Goal: Book appointment/travel/reservation

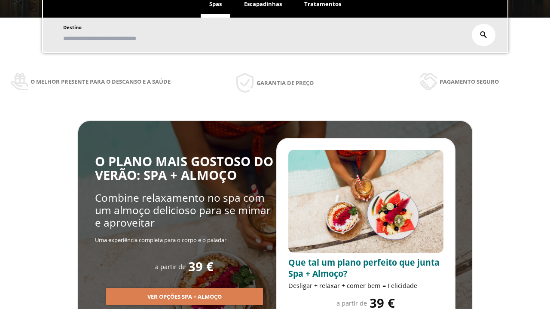
click at [262, 4] on span "Escapadinhas" at bounding box center [263, 4] width 38 height 8
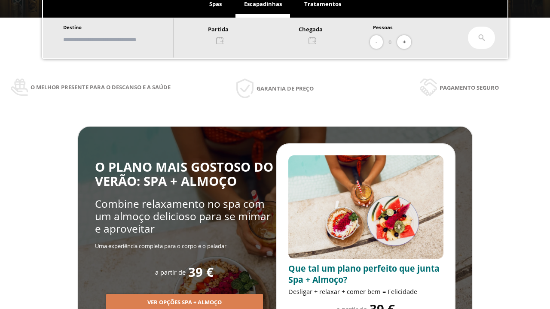
click at [122, 40] on input "text" at bounding box center [114, 39] width 107 height 15
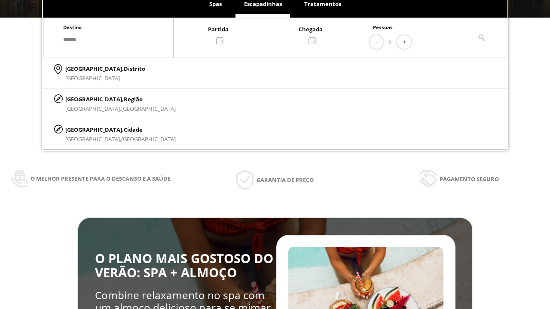
type input "******"
click at [124, 129] on span "Cidade" at bounding box center [133, 130] width 19 height 8
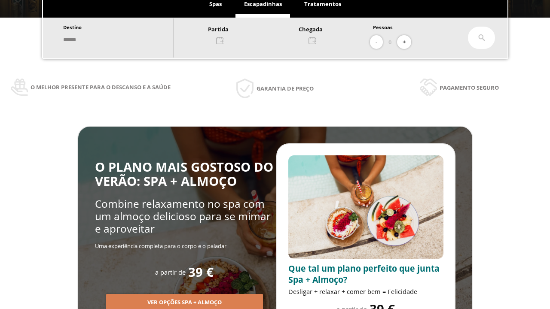
click at [274, 34] on div at bounding box center [264, 34] width 182 height 21
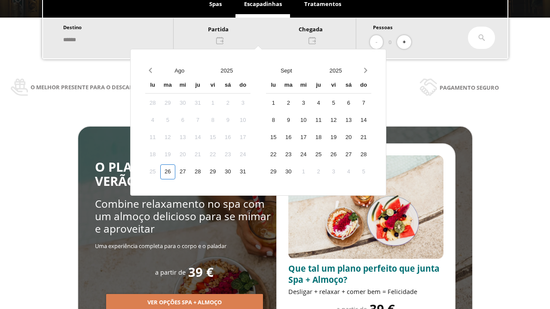
click at [205, 164] on div "28" at bounding box center [197, 171] width 15 height 15
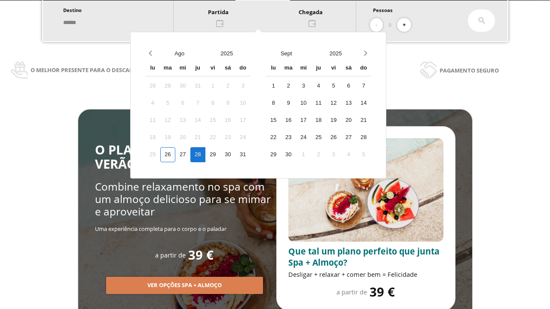
click at [220, 155] on div "29" at bounding box center [212, 154] width 15 height 15
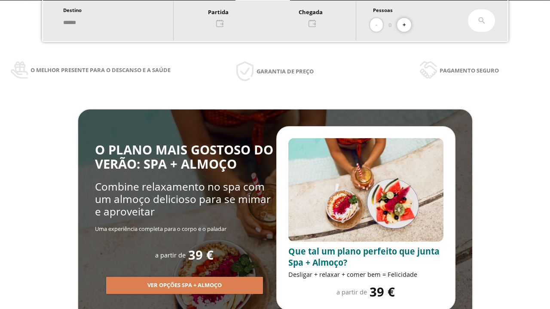
click at [407, 25] on button "+" at bounding box center [404, 25] width 14 height 14
click at [481, 21] on icon at bounding box center [481, 20] width 7 height 7
